Goal: Information Seeking & Learning: Learn about a topic

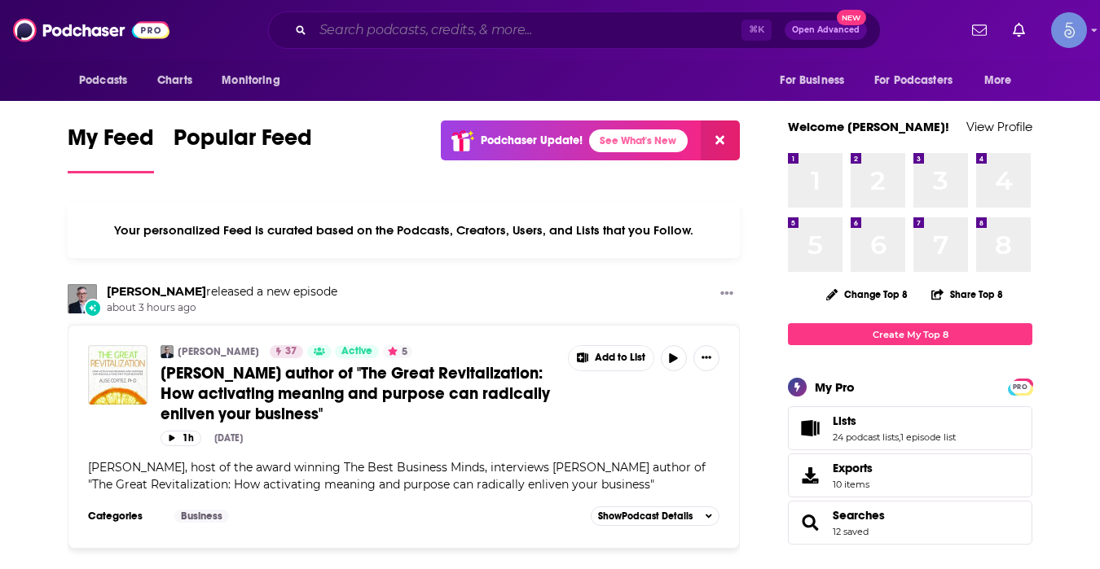
click at [627, 32] on input "Search podcasts, credits, & more..." at bounding box center [527, 30] width 428 height 26
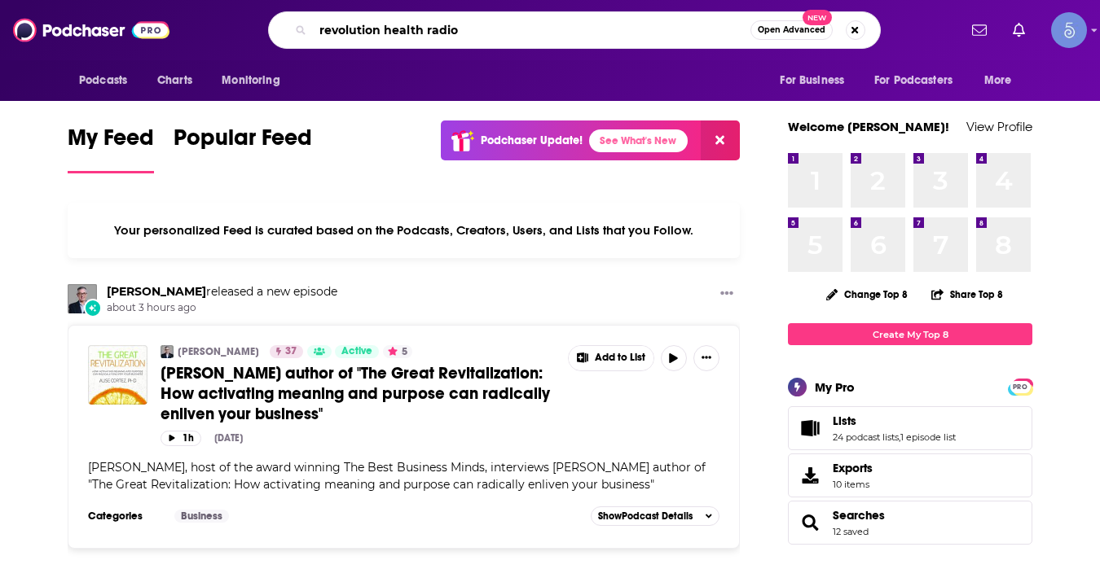
type input "revolution health radio"
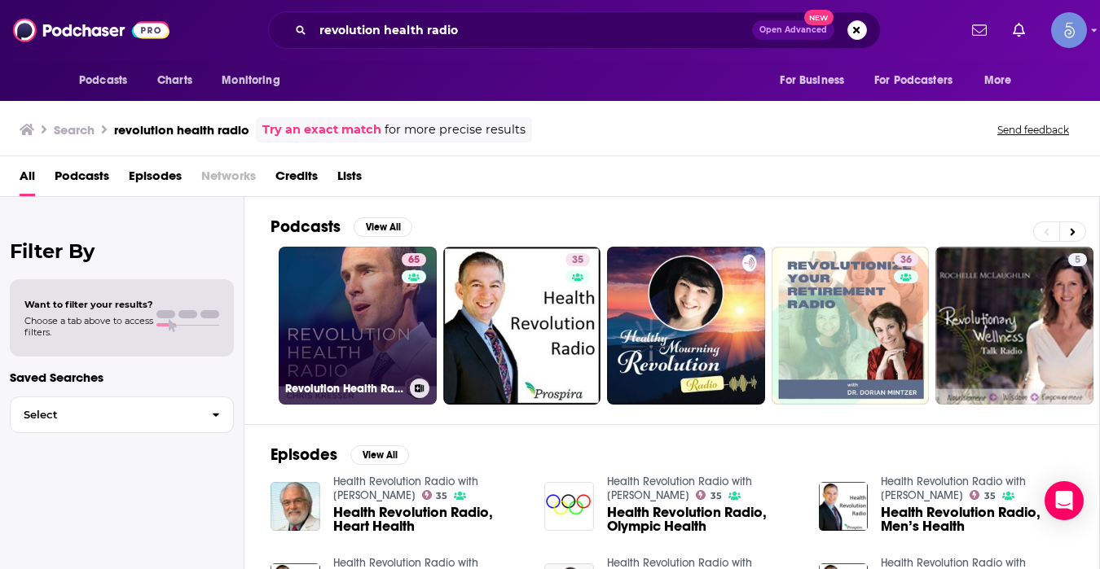
click at [342, 360] on link "65 Revolution Health Radio" at bounding box center [358, 326] width 158 height 158
